Goal: Transaction & Acquisition: Purchase product/service

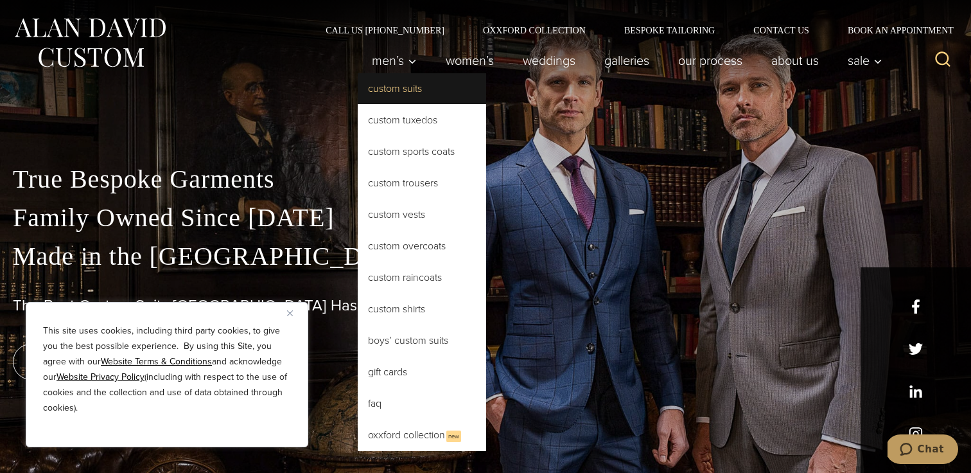
click at [394, 85] on link "Custom Suits" at bounding box center [422, 88] width 128 height 31
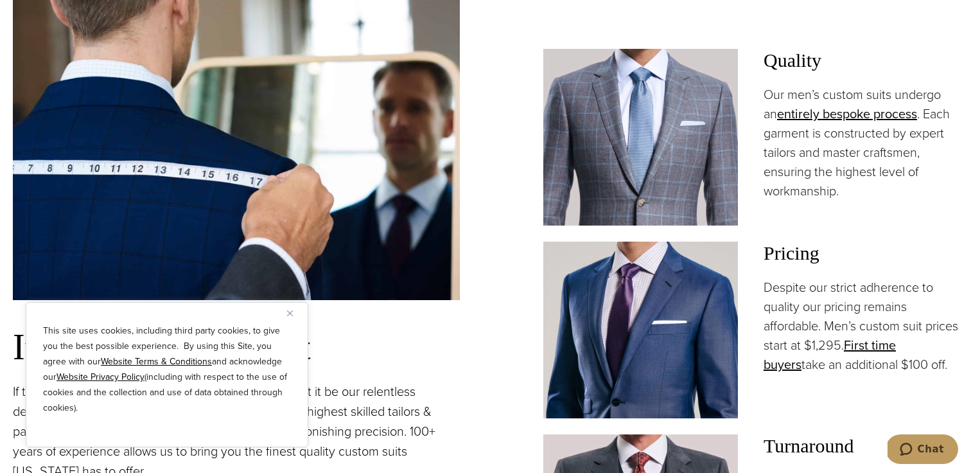
scroll to position [949, 0]
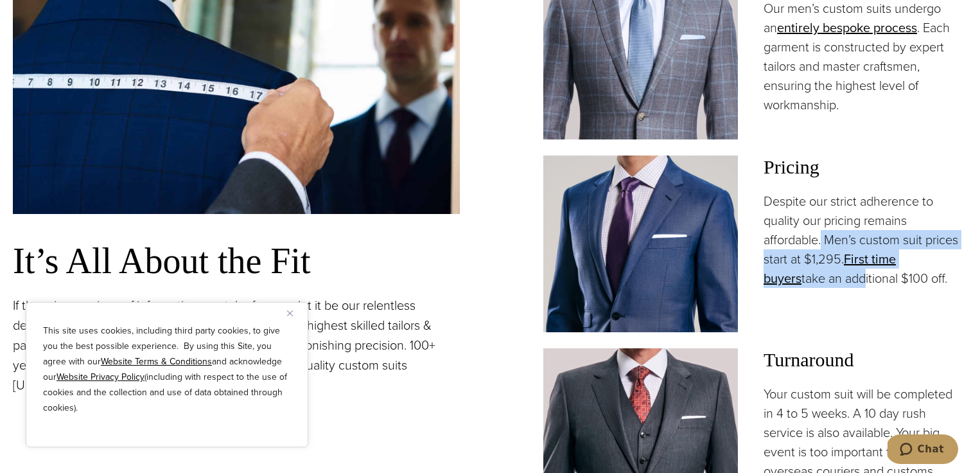
drag, startPoint x: 823, startPoint y: 234, endPoint x: 860, endPoint y: 283, distance: 60.9
click at [860, 283] on p "Despite our strict adherence to quality our pricing remains affordable. Men’s c…" at bounding box center [860, 239] width 195 height 96
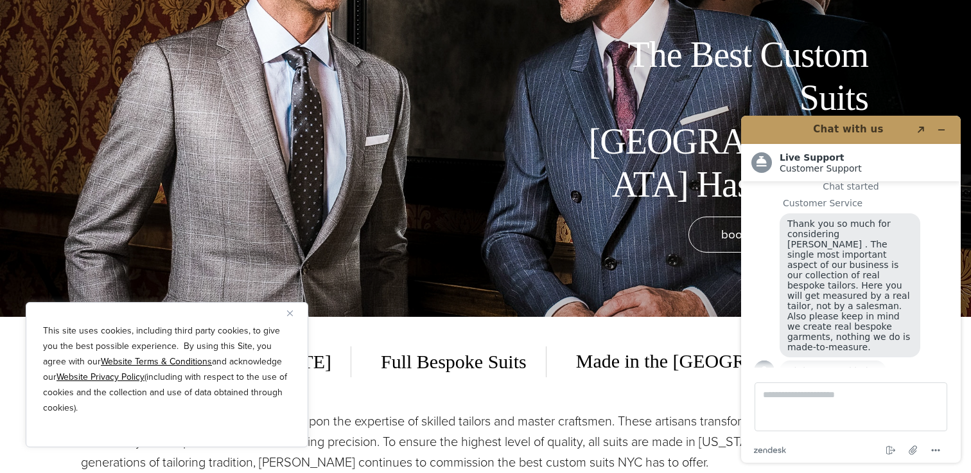
scroll to position [80, 0]
